Goal: Find specific page/section: Find specific page/section

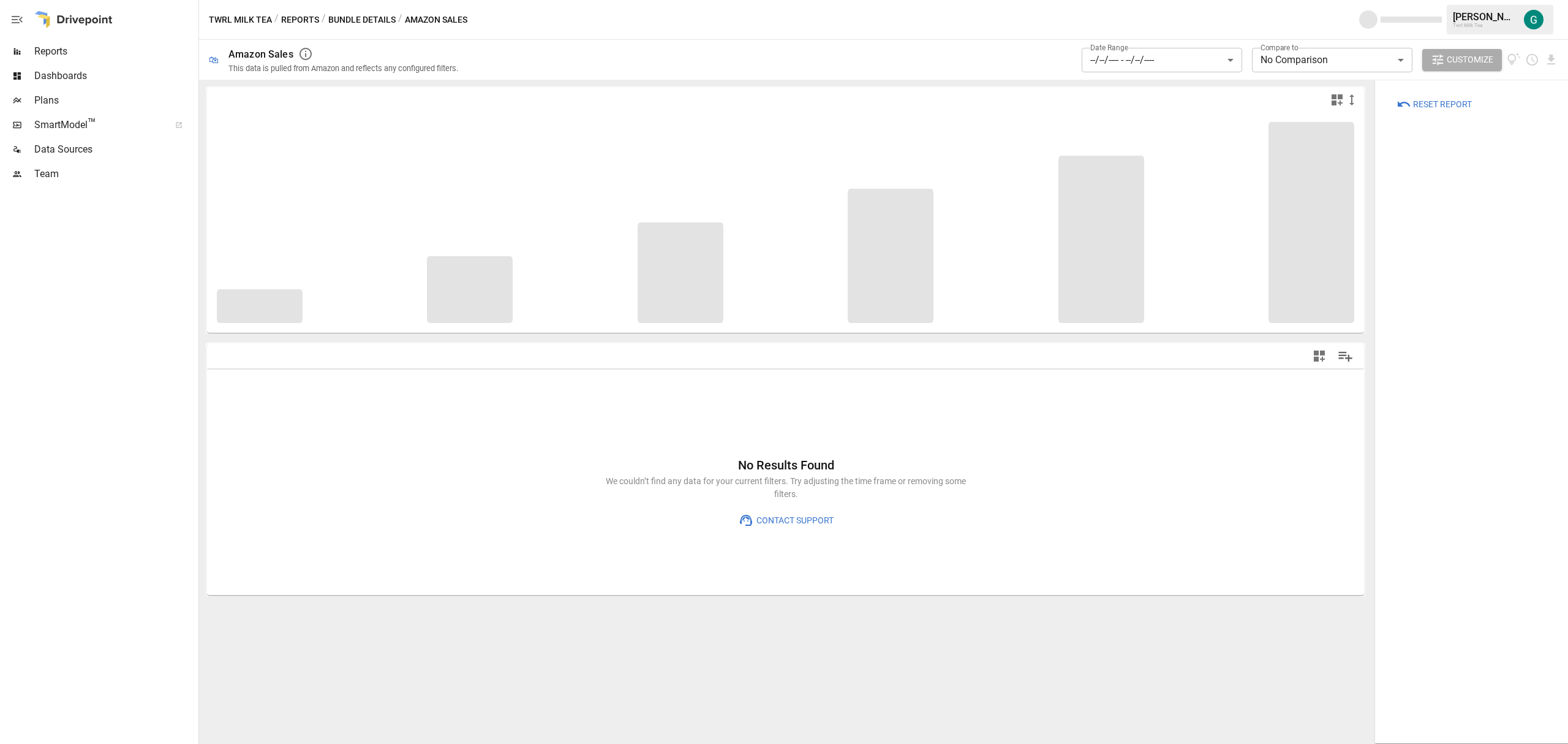
type input "******"
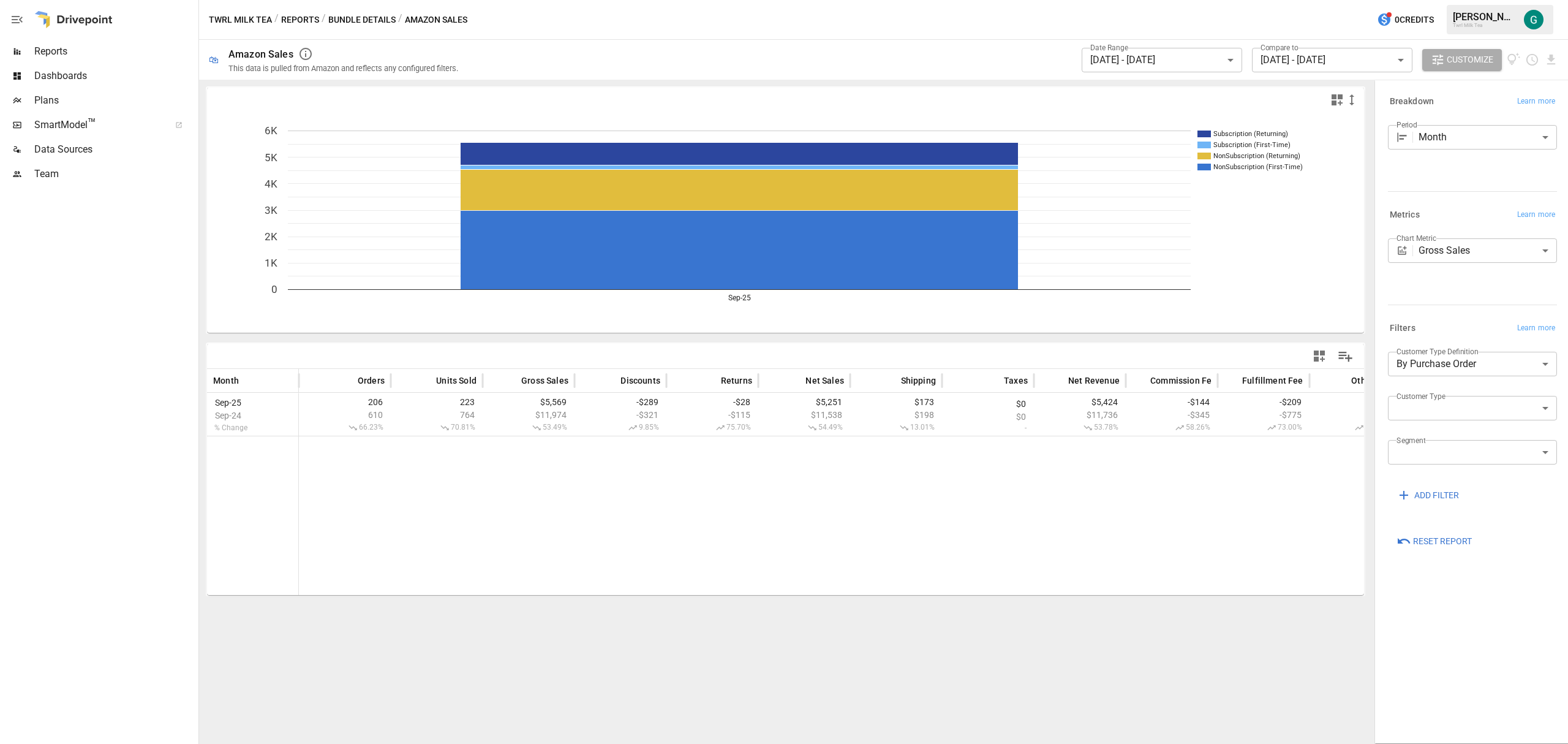
click at [65, 51] on span "Reports" at bounding box center [115, 50] width 162 height 14
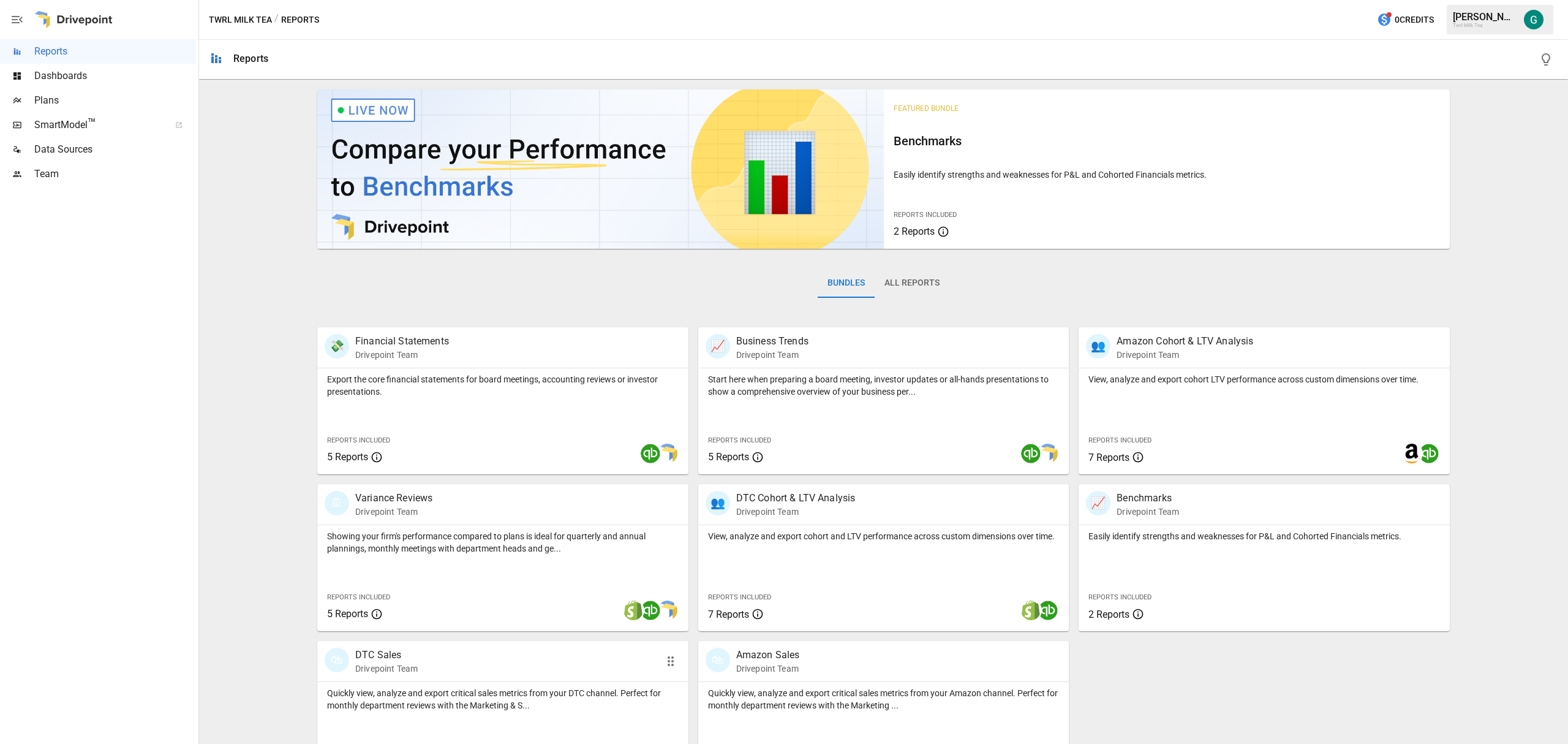
click at [391, 659] on p "DTC Sales" at bounding box center [387, 654] width 63 height 14
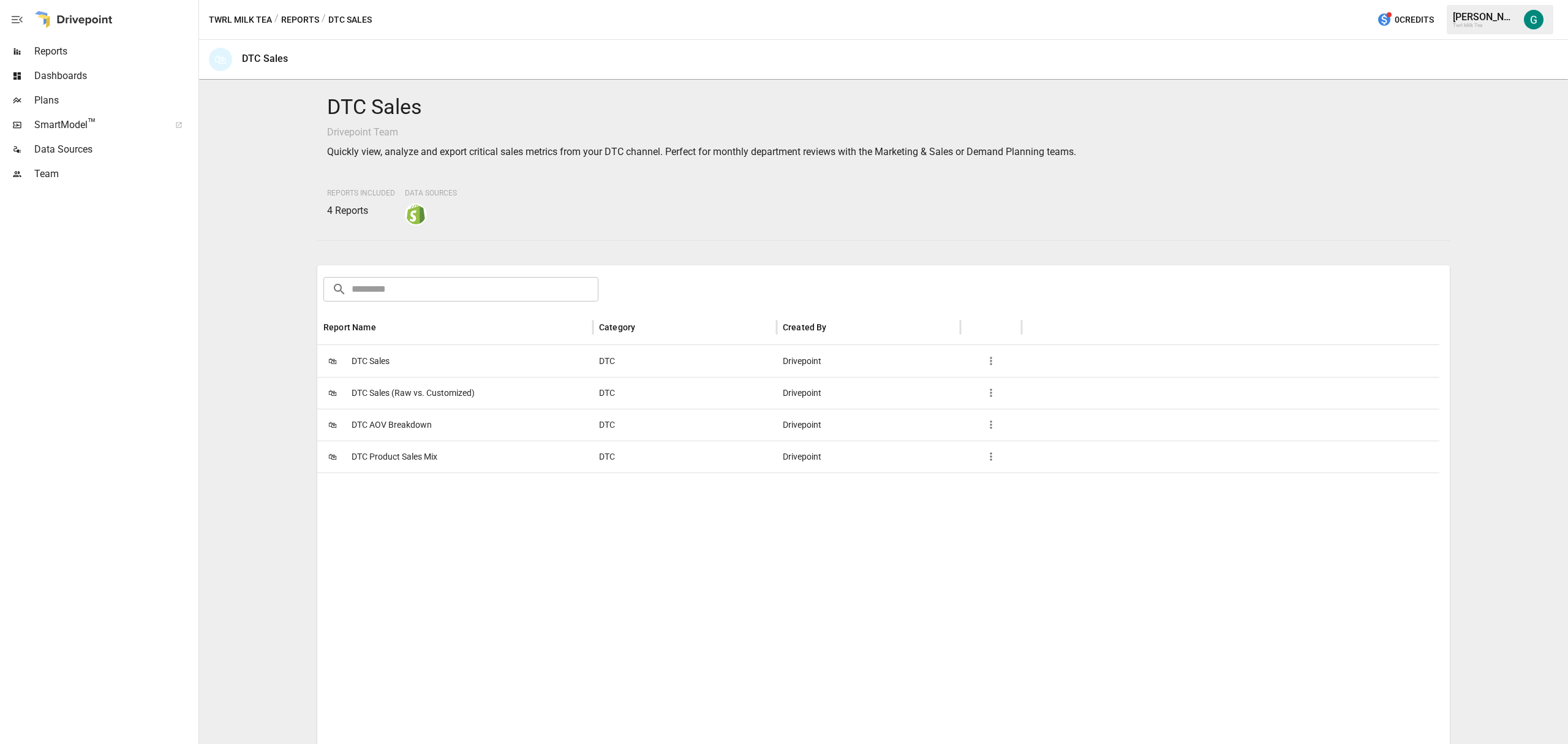
click at [370, 363] on span "DTC Sales" at bounding box center [371, 361] width 38 height 31
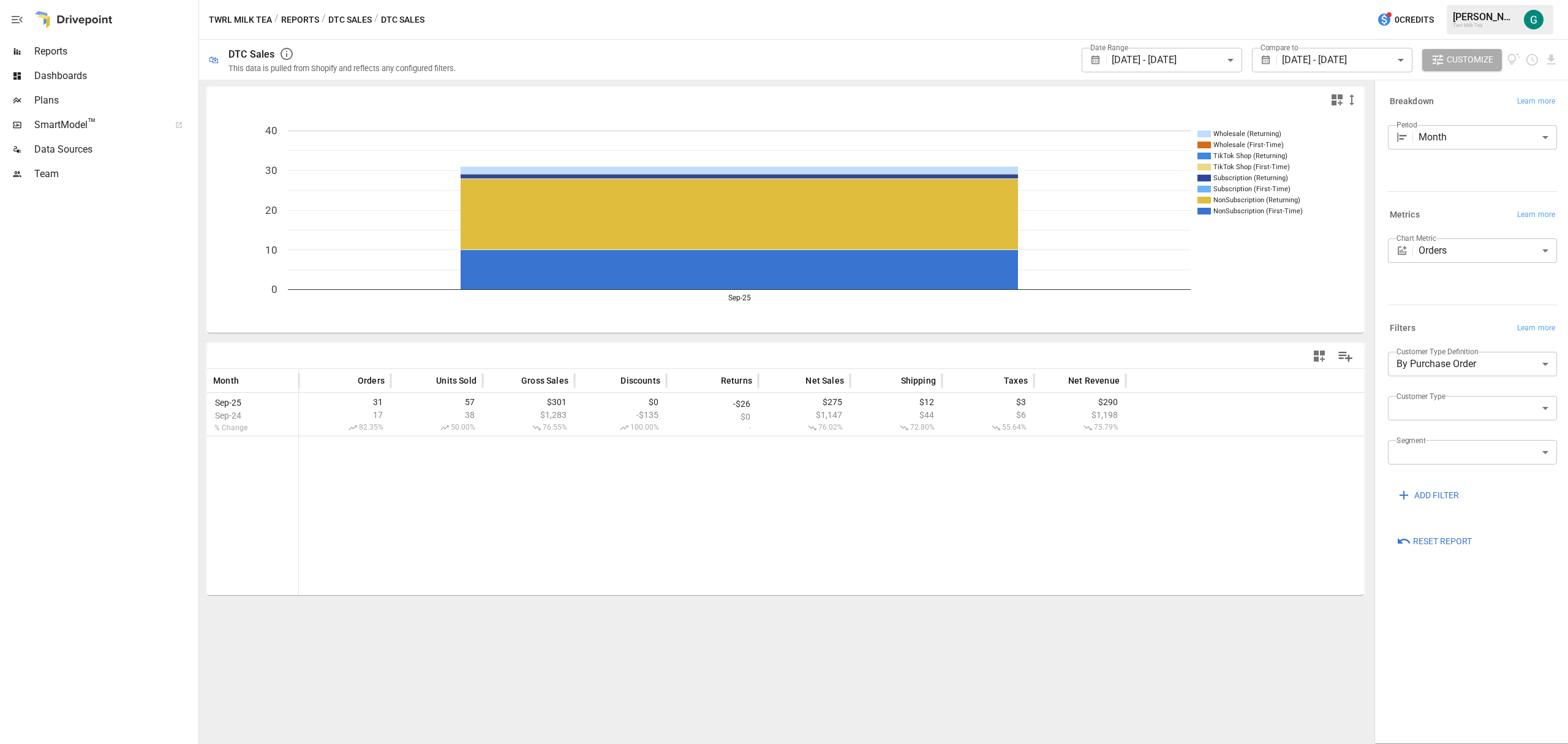
click at [58, 52] on span "Reports" at bounding box center [115, 50] width 162 height 14
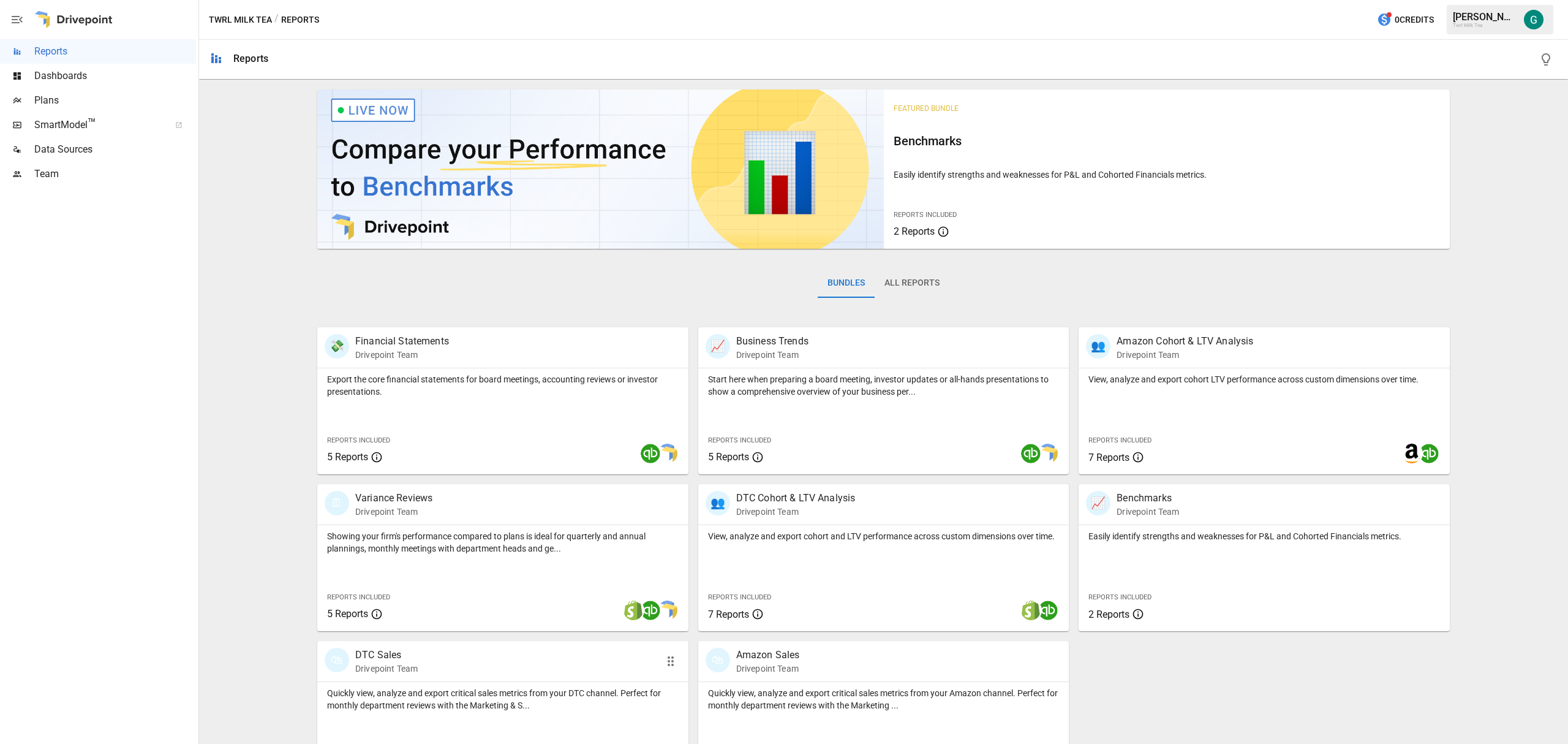
click at [385, 668] on p "Drivepoint Team" at bounding box center [387, 668] width 63 height 12
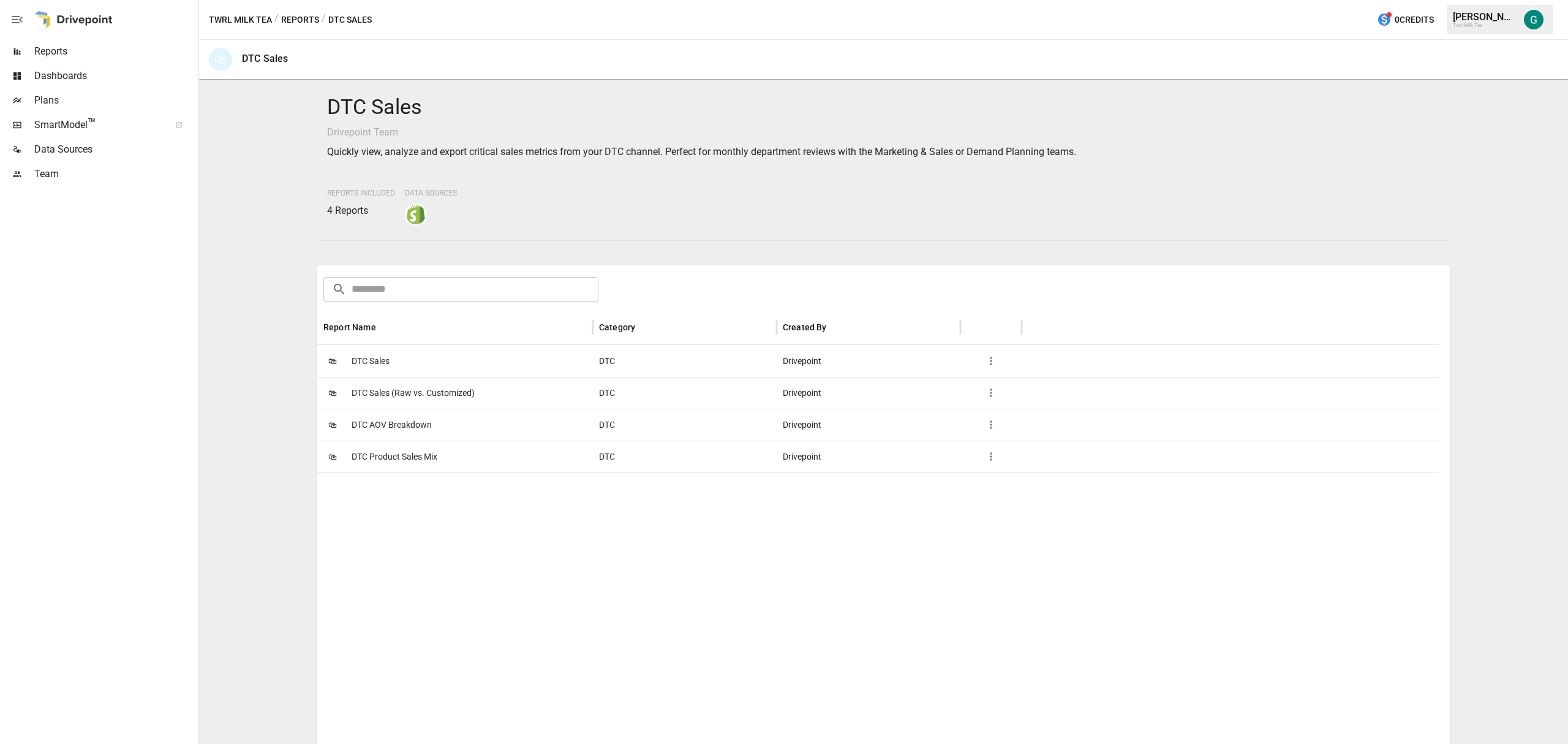
click at [366, 359] on span "DTC Sales" at bounding box center [371, 361] width 38 height 31
